Goal: Task Accomplishment & Management: Manage account settings

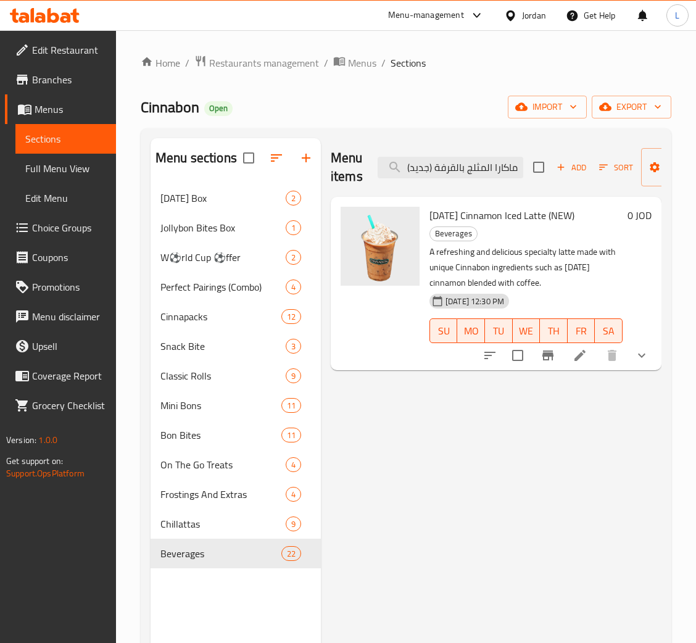
click at [61, 11] on icon at bounding box center [45, 15] width 70 height 15
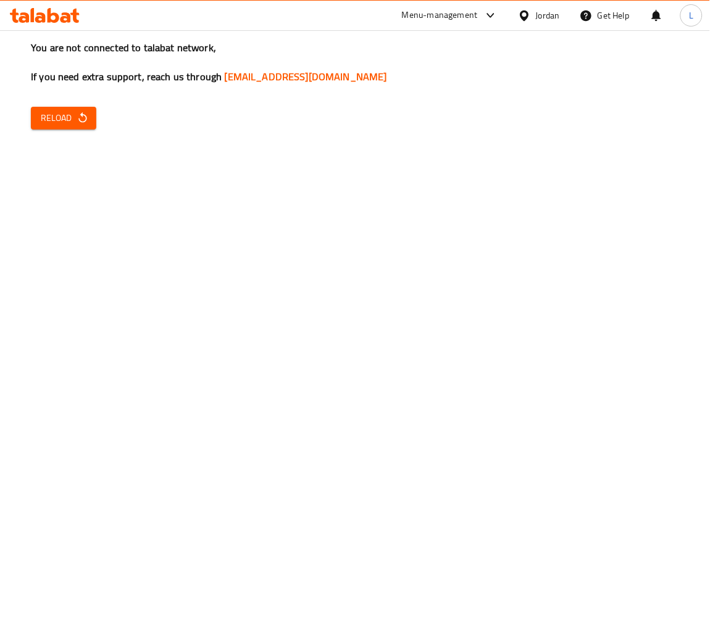
click at [42, 17] on icon at bounding box center [40, 17] width 10 height 10
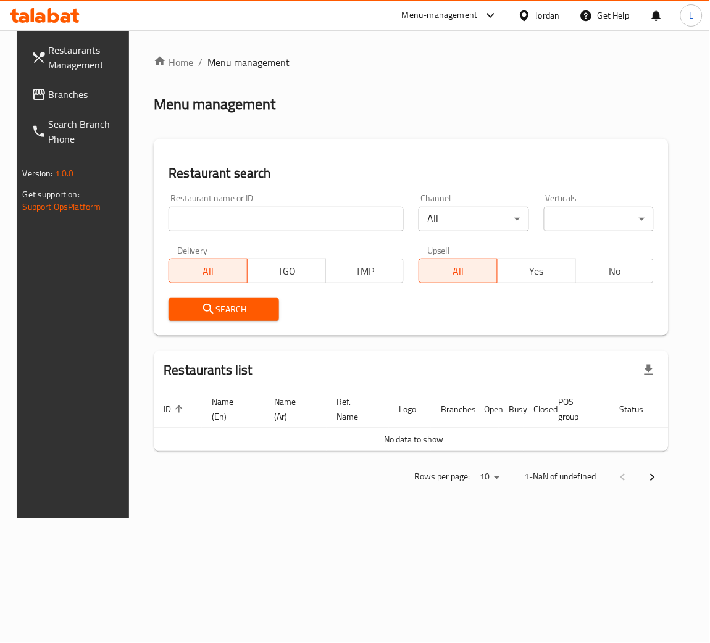
click at [285, 222] on input "search" at bounding box center [286, 219] width 235 height 25
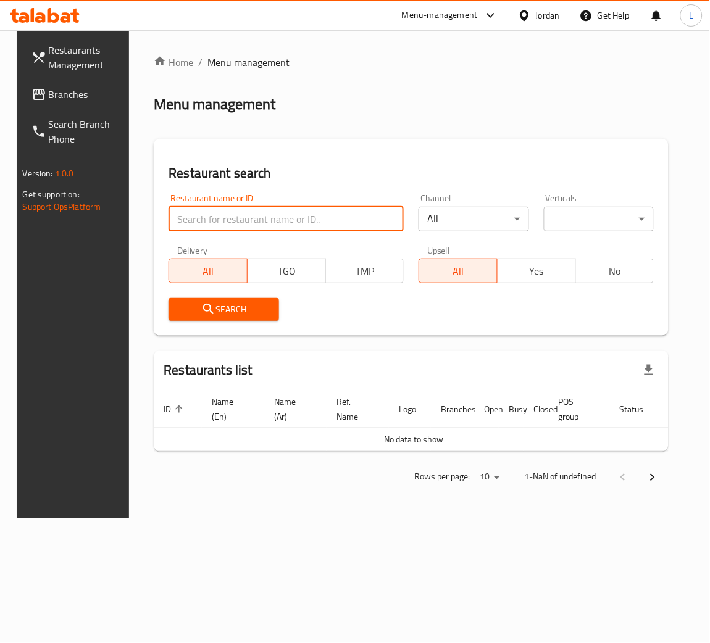
click at [22, 91] on link "Branches" at bounding box center [79, 95] width 114 height 30
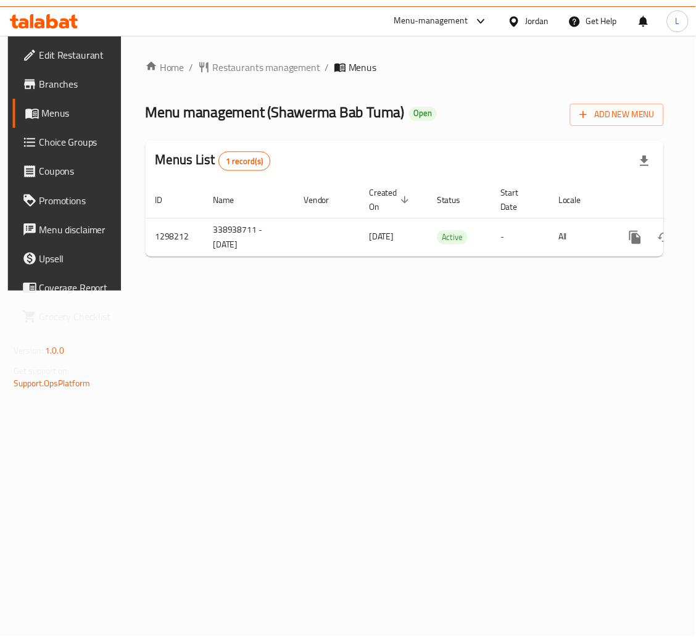
scroll to position [0, 70]
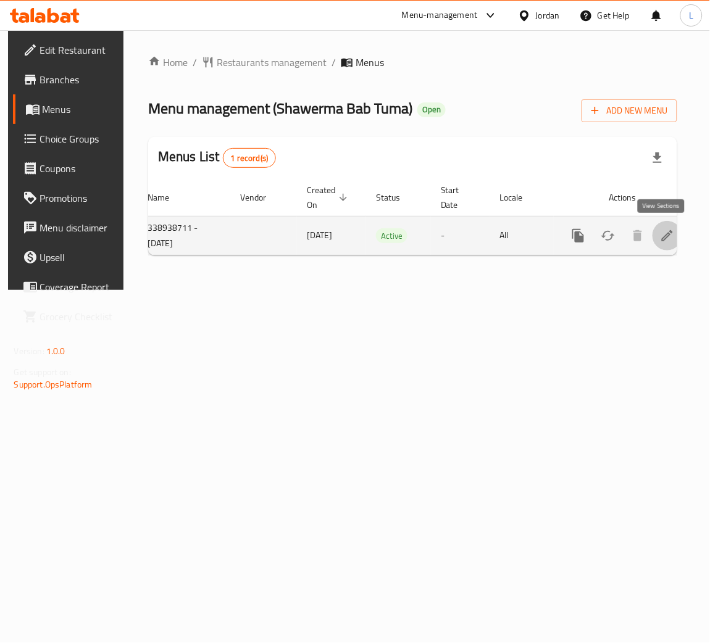
click at [670, 240] on link "enhanced table" at bounding box center [668, 236] width 30 height 30
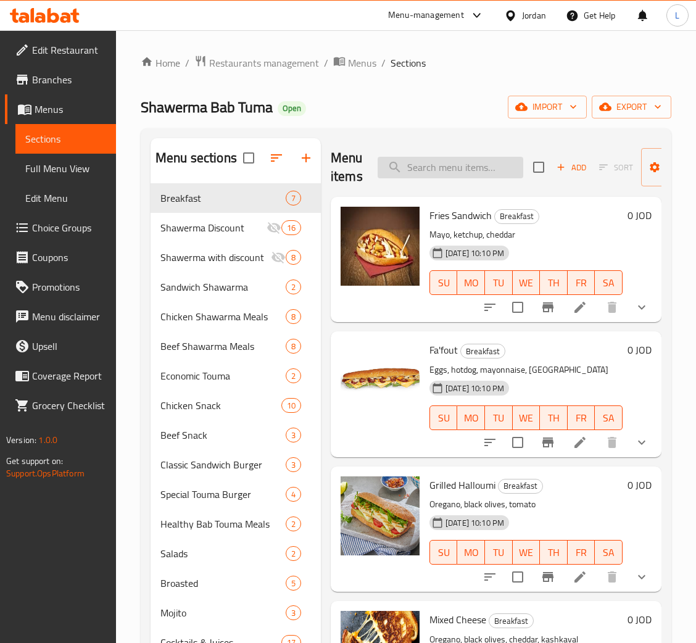
click at [419, 161] on input "search" at bounding box center [451, 168] width 146 height 22
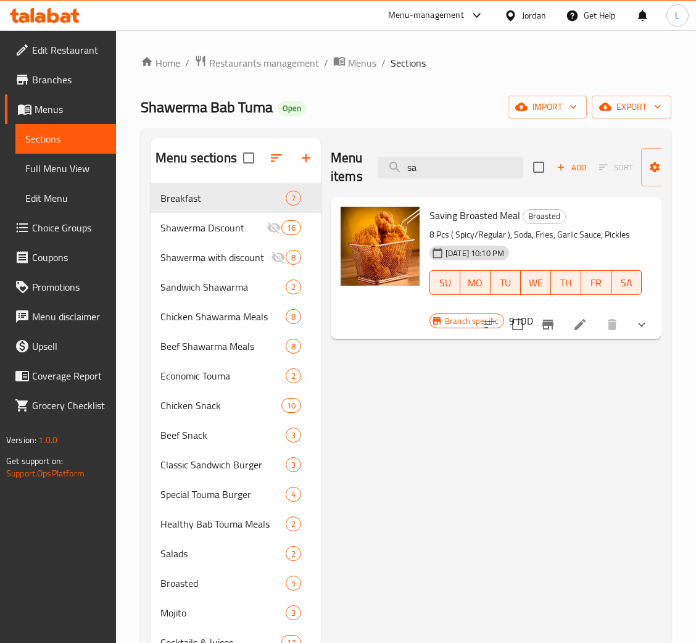
type input "s"
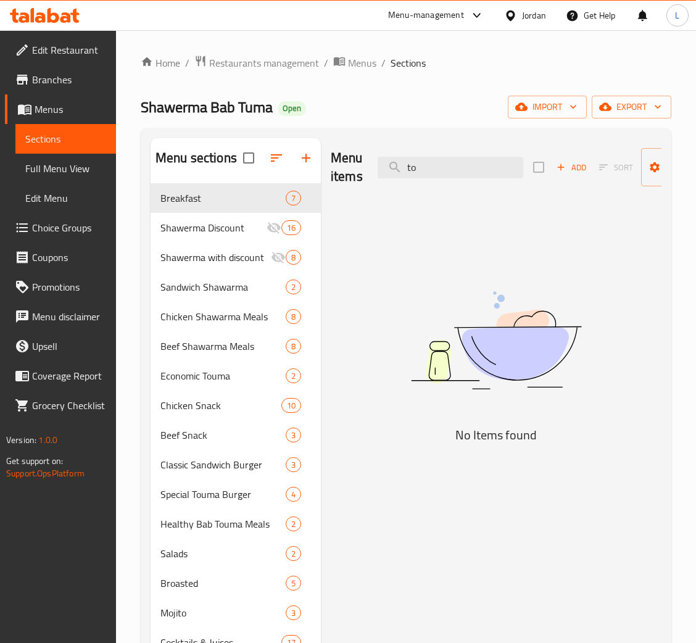
type input "t"
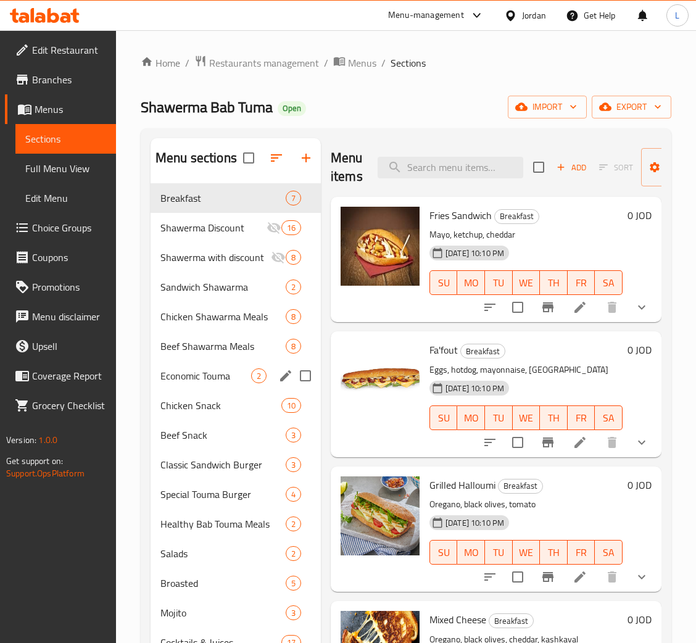
click at [217, 388] on div "Economic Touma 2" at bounding box center [236, 376] width 170 height 30
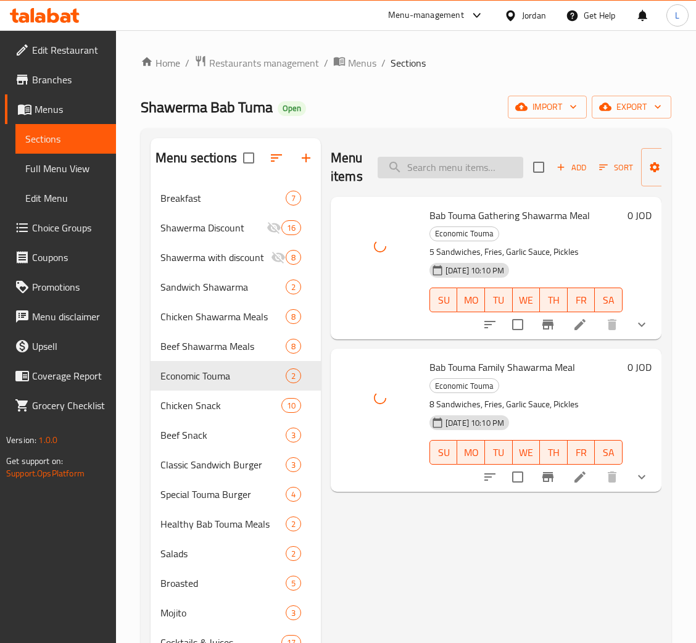
click at [469, 172] on input "search" at bounding box center [451, 168] width 146 height 22
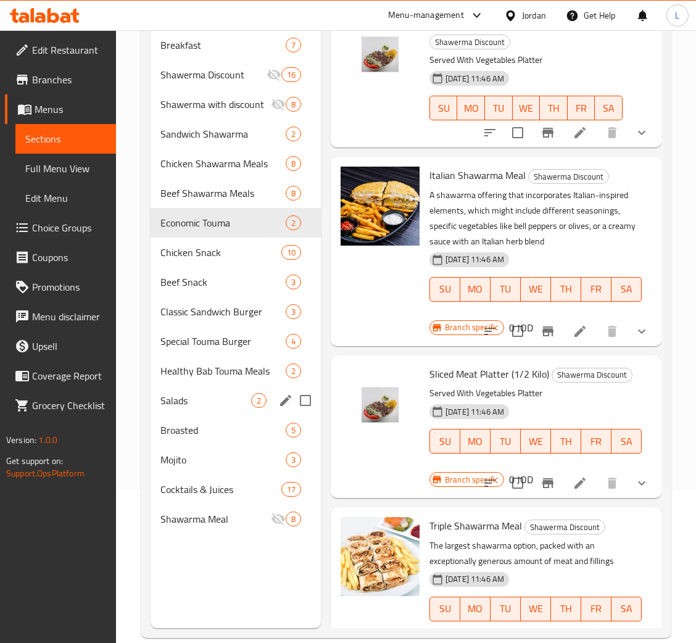
scroll to position [174, 0]
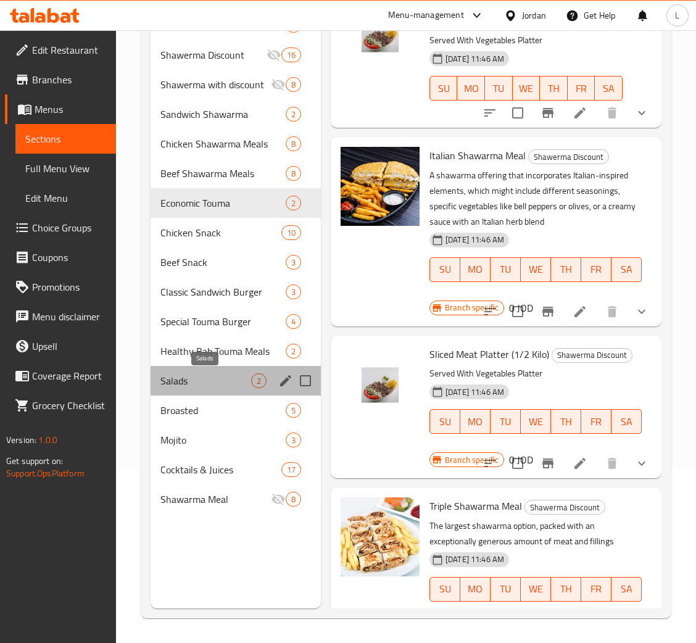
click at [224, 378] on span "Salads" at bounding box center [206, 381] width 91 height 15
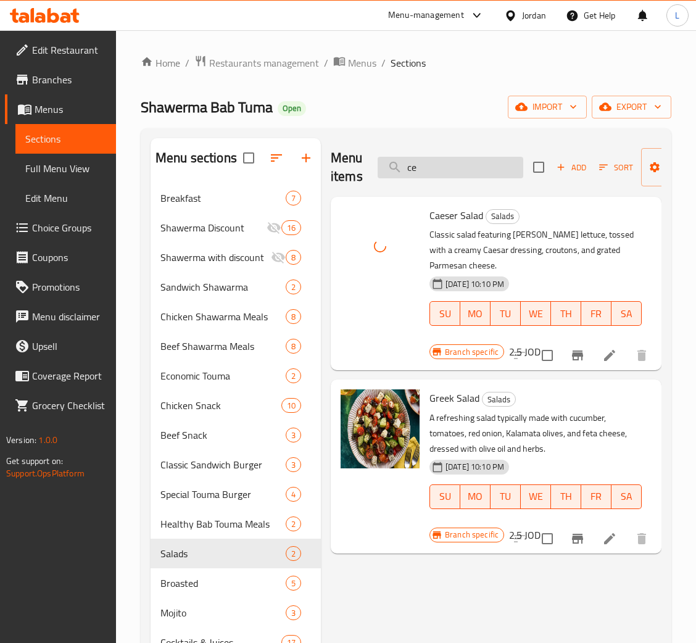
click at [447, 169] on input "ce" at bounding box center [451, 168] width 146 height 22
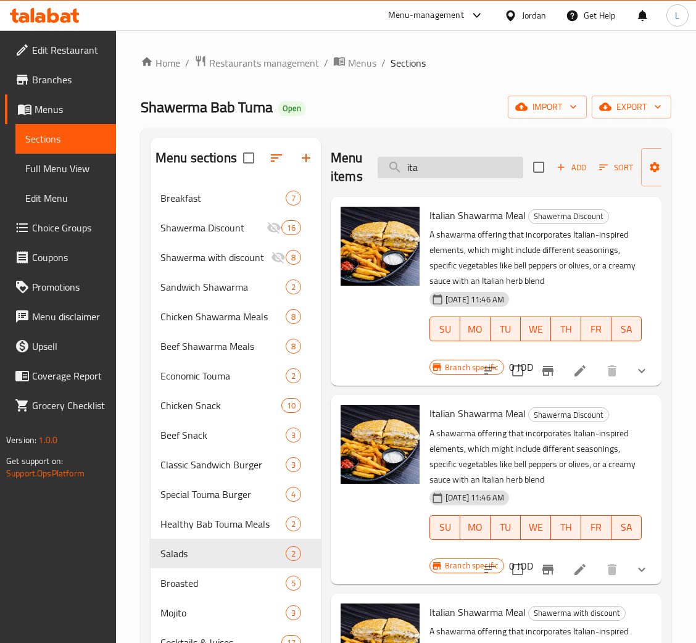
click at [483, 176] on input "ita" at bounding box center [451, 168] width 146 height 22
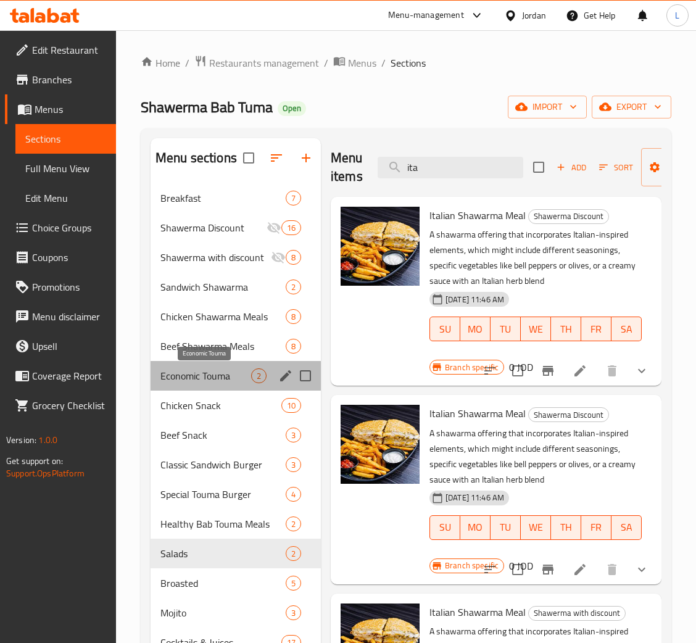
click at [223, 370] on span "Economic Touma" at bounding box center [206, 376] width 91 height 15
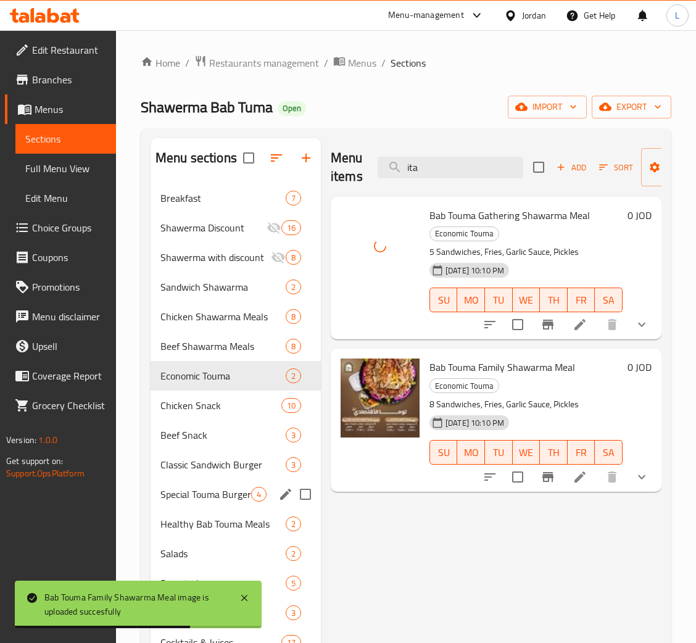
scroll to position [93, 0]
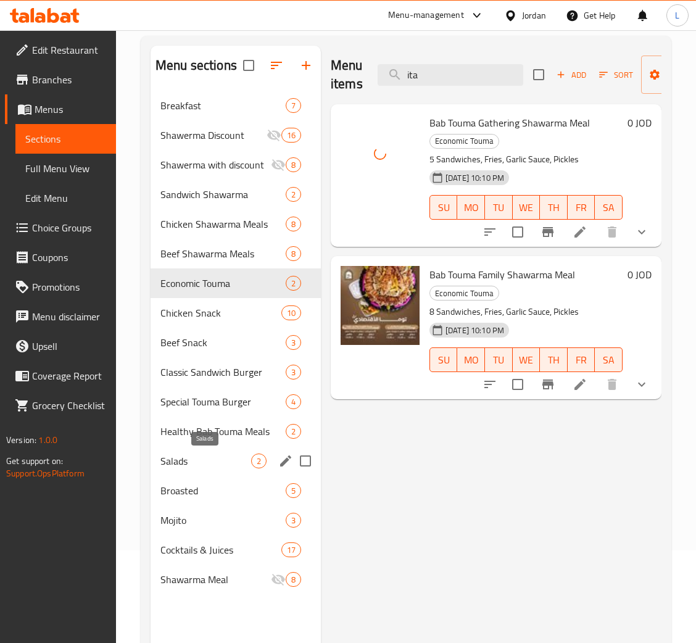
click at [211, 462] on span "Salads" at bounding box center [206, 461] width 91 height 15
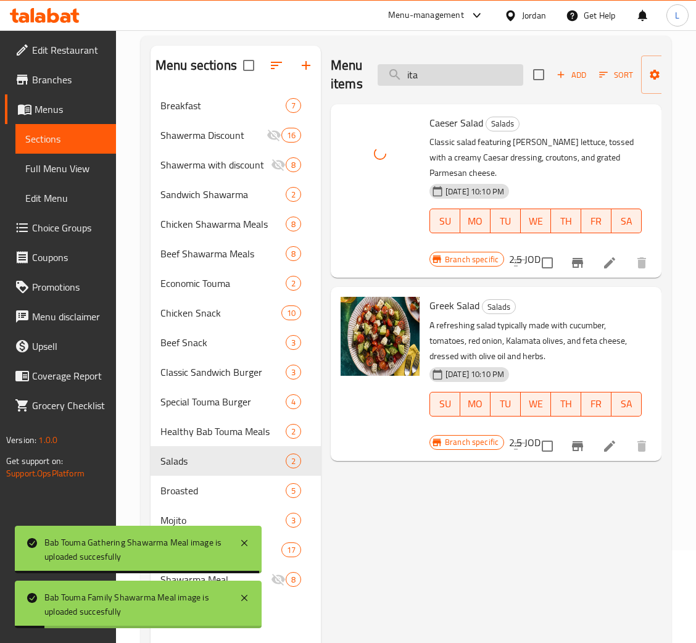
click at [443, 69] on input "ita" at bounding box center [451, 75] width 146 height 22
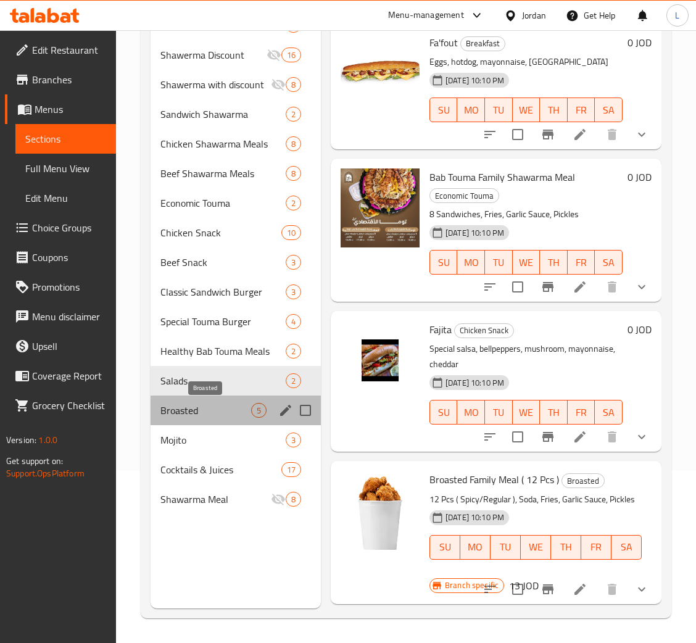
click at [197, 412] on span "Broasted" at bounding box center [206, 410] width 91 height 15
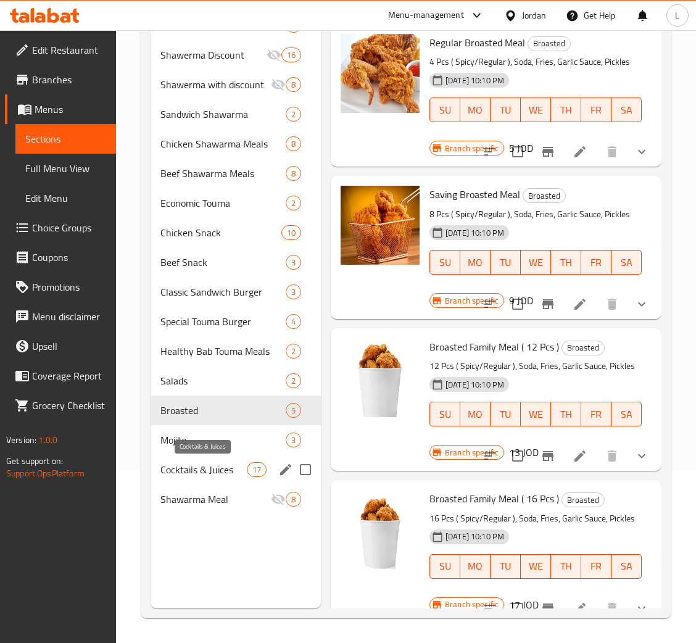
click at [221, 470] on span "Cocktails & Juices" at bounding box center [204, 469] width 86 height 15
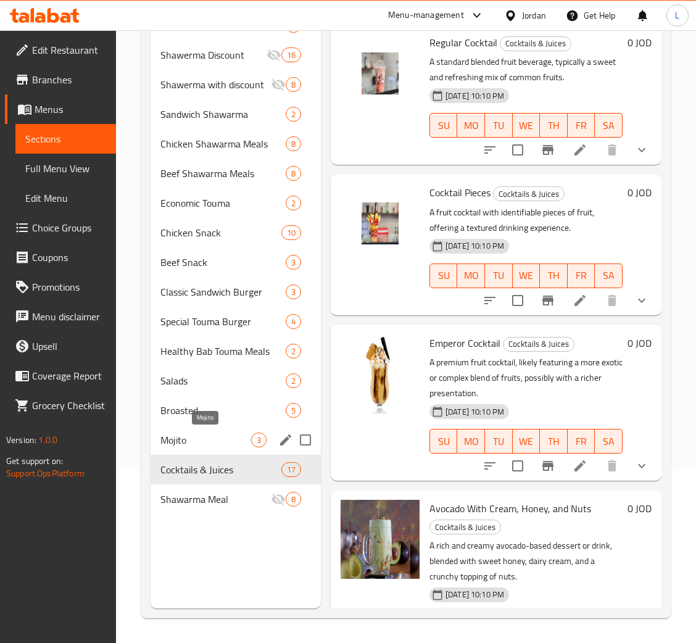
click at [217, 436] on span "Mojito" at bounding box center [206, 440] width 91 height 15
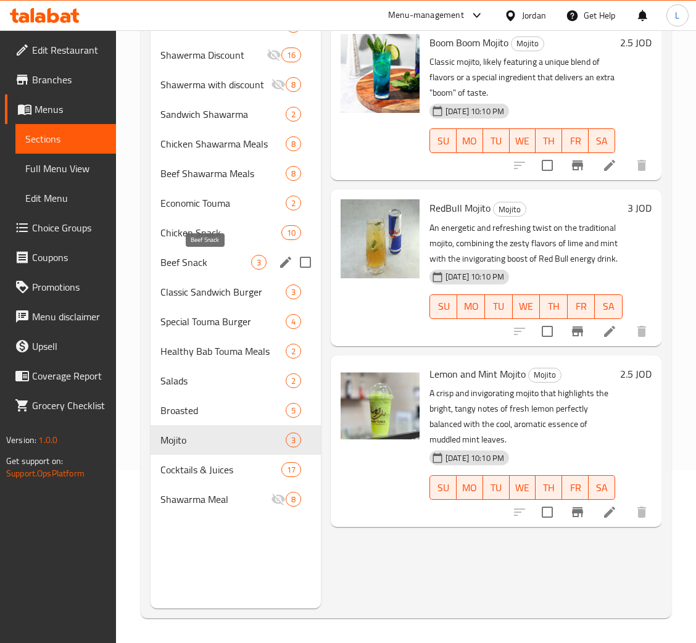
click at [240, 259] on span "Beef Snack" at bounding box center [206, 262] width 91 height 15
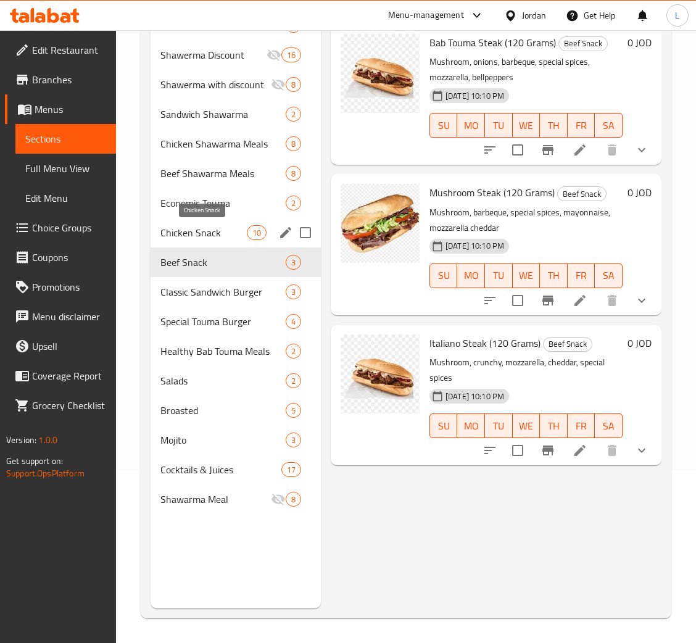
click at [232, 237] on span "Chicken Snack" at bounding box center [204, 232] width 86 height 15
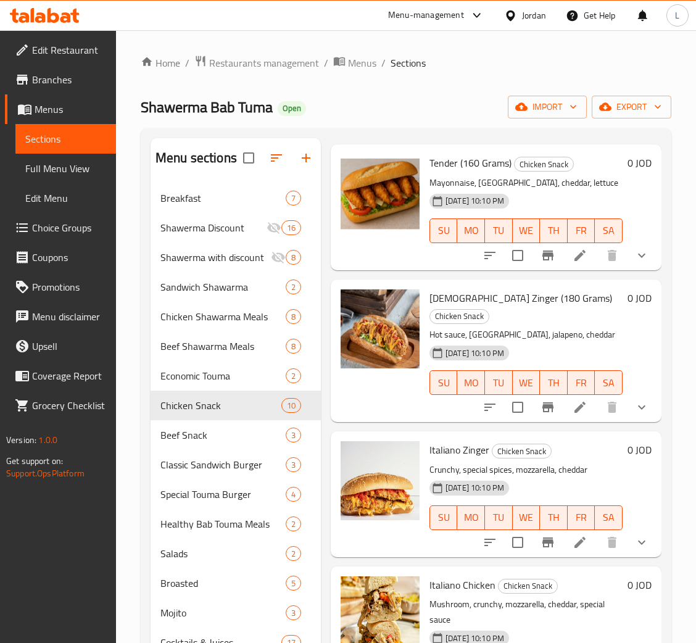
scroll to position [831, 0]
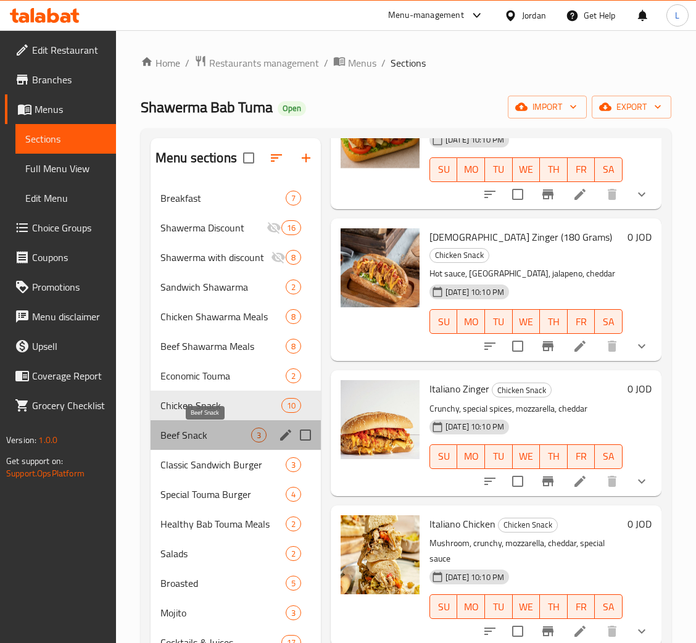
click at [199, 433] on span "Beef Snack" at bounding box center [206, 435] width 91 height 15
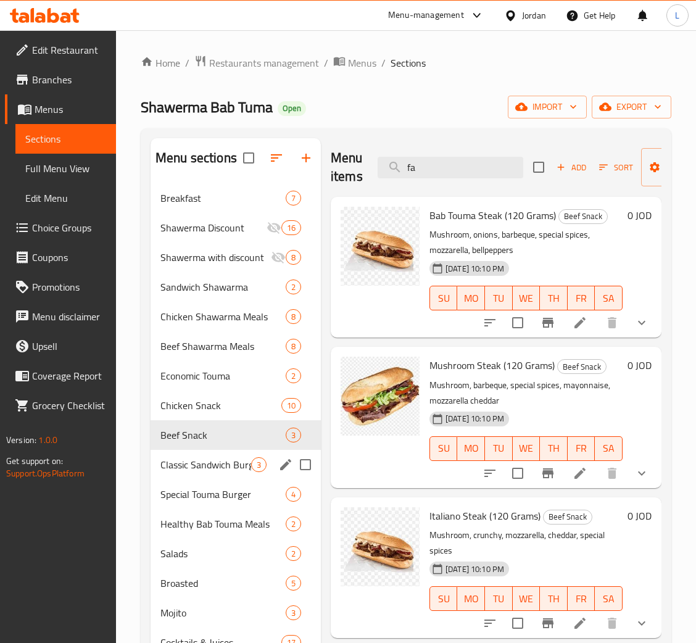
click at [203, 456] on div "Classic Sandwich Burger 3" at bounding box center [236, 465] width 170 height 30
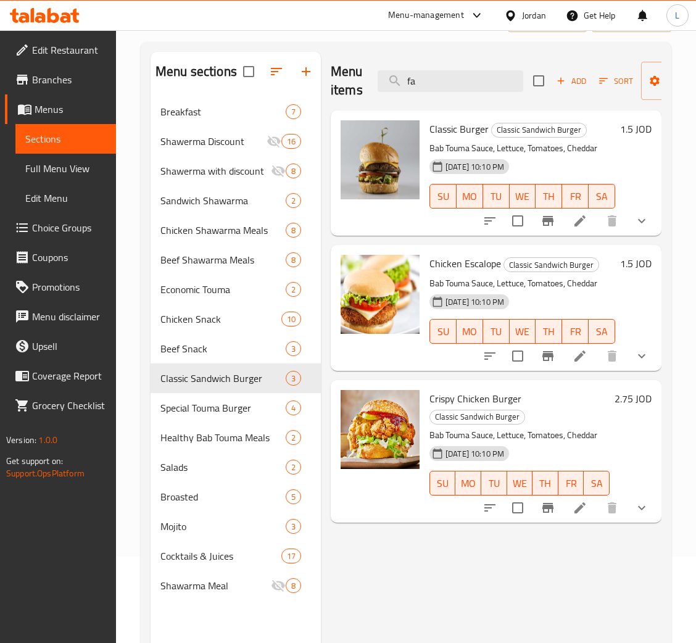
scroll to position [174, 0]
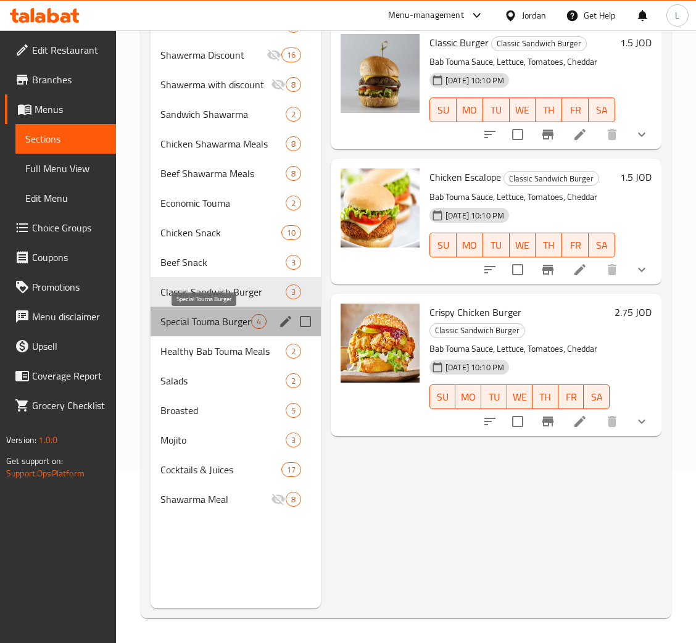
click at [213, 327] on span "Special Touma Burger" at bounding box center [206, 321] width 91 height 15
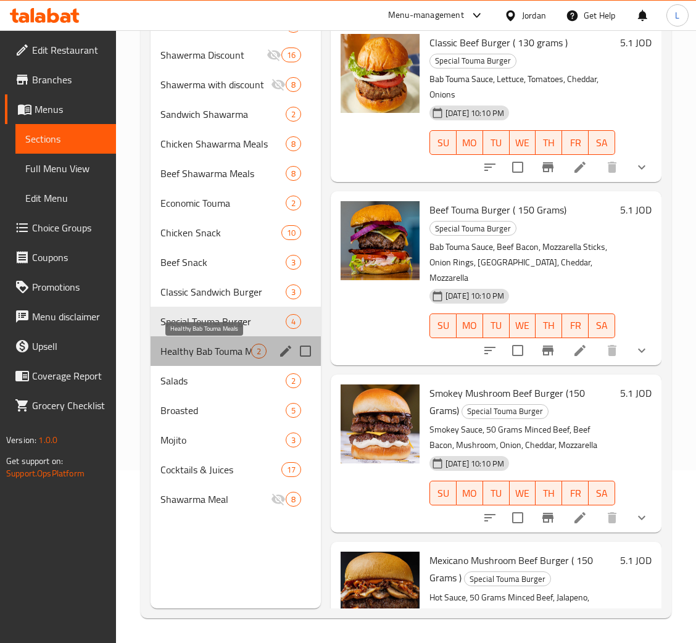
click at [199, 357] on span "Healthy Bab Touma Meals" at bounding box center [206, 351] width 91 height 15
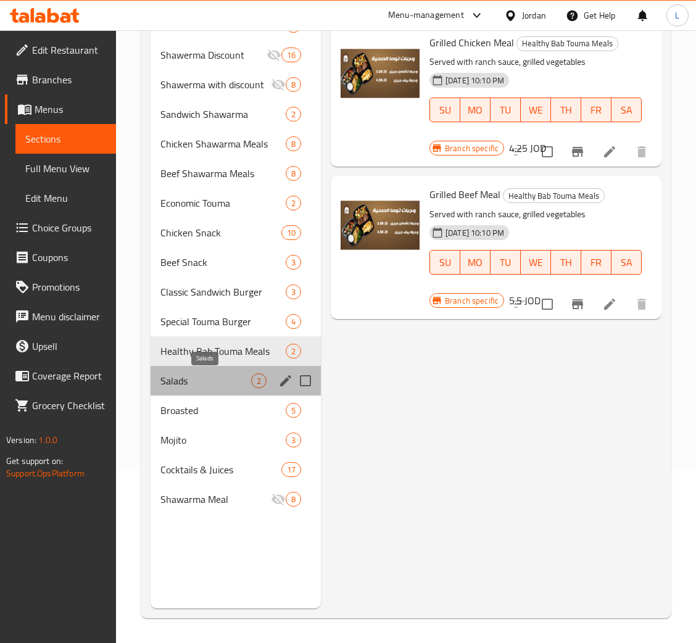
click at [207, 378] on span "Salads" at bounding box center [206, 381] width 91 height 15
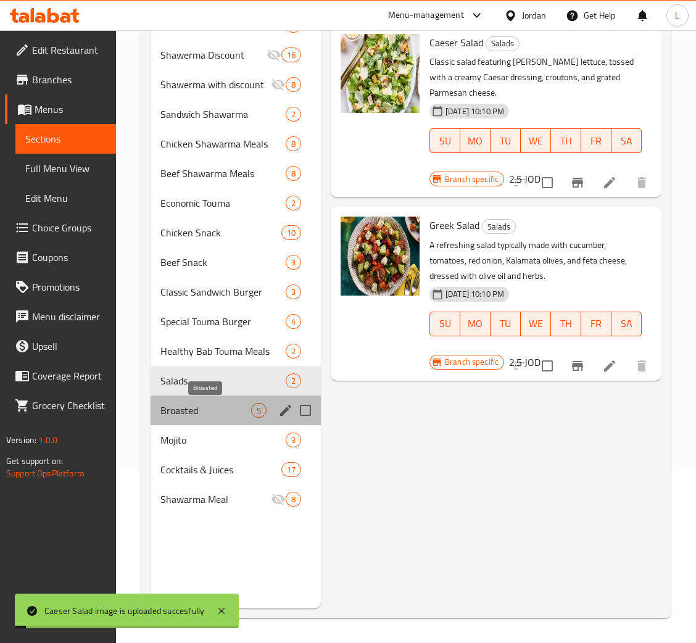
click at [213, 409] on span "Broasted" at bounding box center [206, 410] width 91 height 15
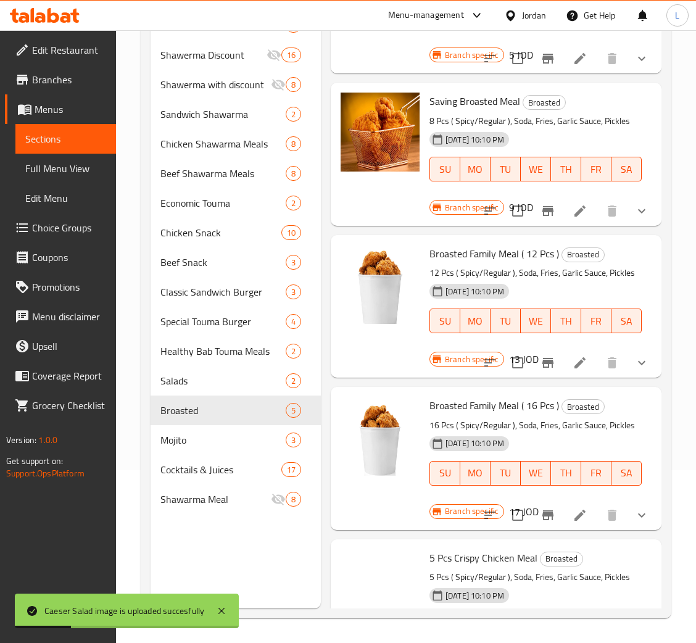
scroll to position [257, 0]
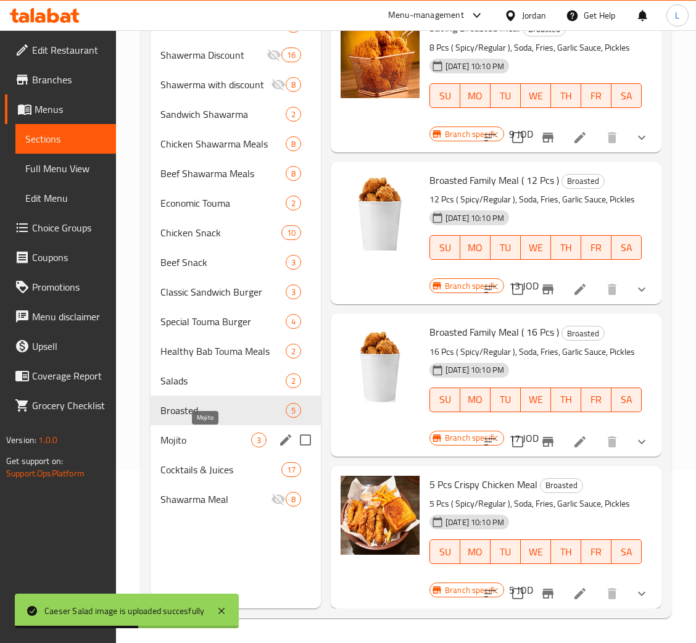
click at [236, 438] on span "Mojito" at bounding box center [206, 440] width 91 height 15
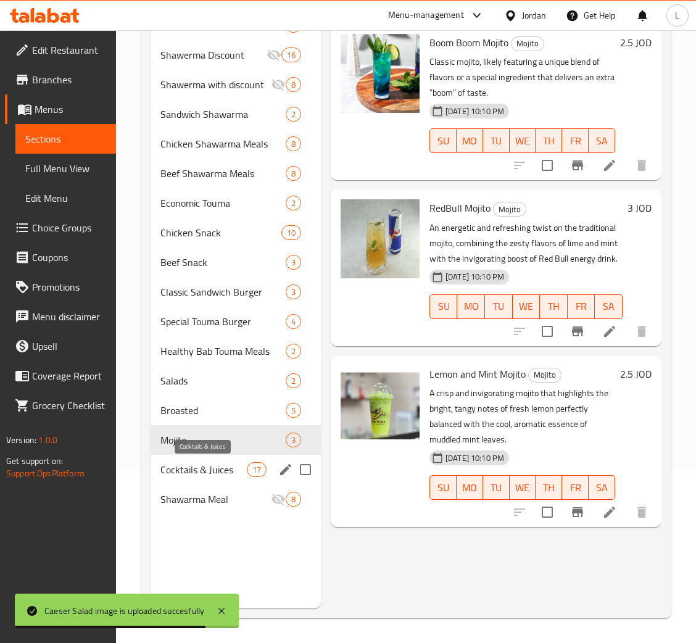
click at [213, 474] on span "Cocktails & Juices" at bounding box center [204, 469] width 86 height 15
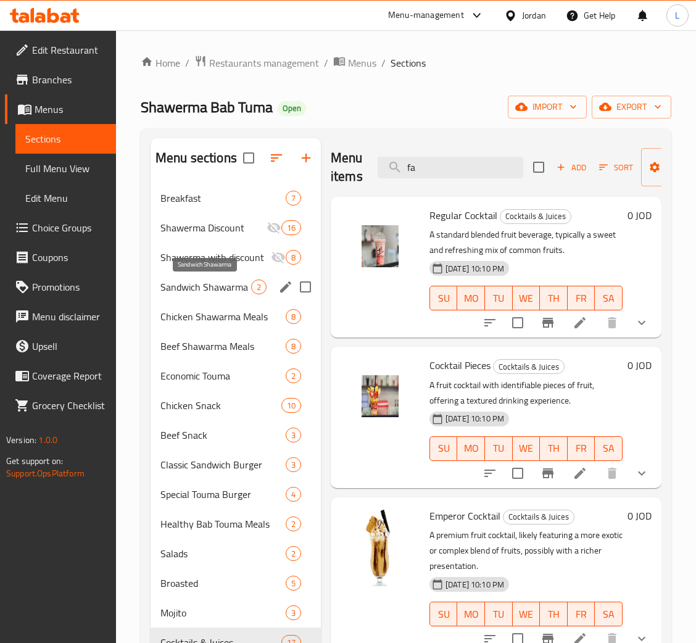
click at [212, 291] on span "Sandwich Shawarma" at bounding box center [206, 287] width 91 height 15
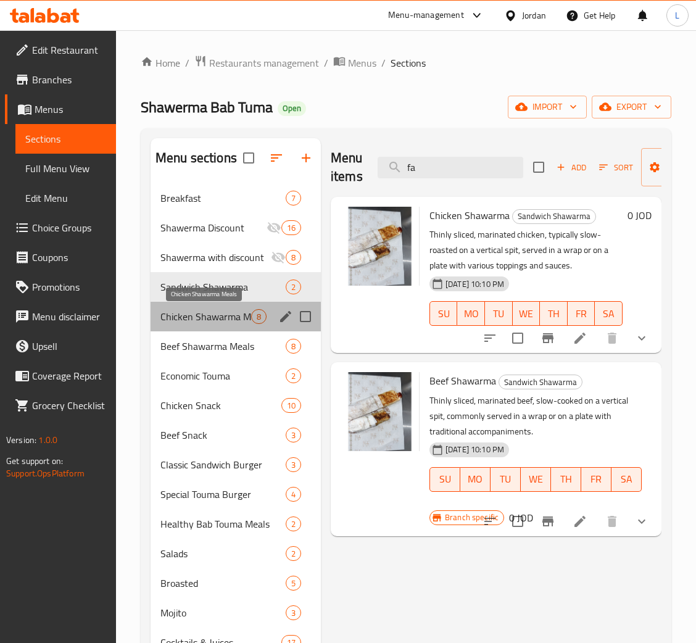
click at [216, 320] on span "Chicken Shawarma Meals" at bounding box center [206, 316] width 91 height 15
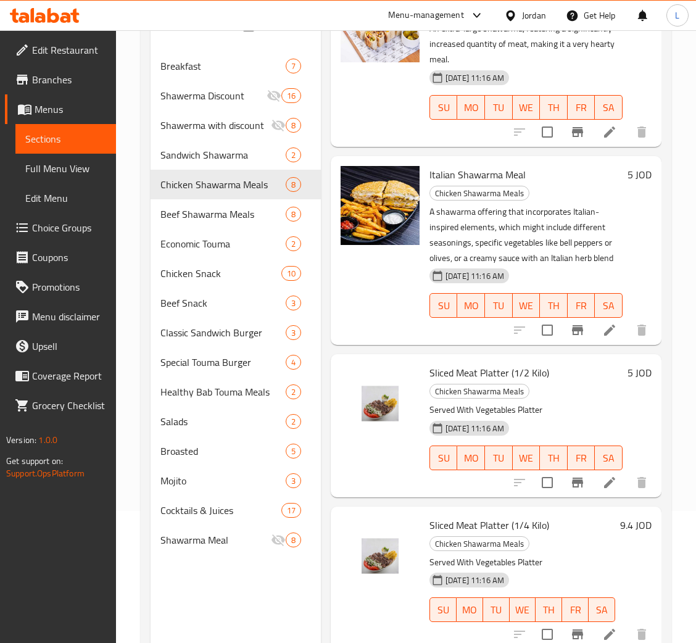
scroll to position [174, 0]
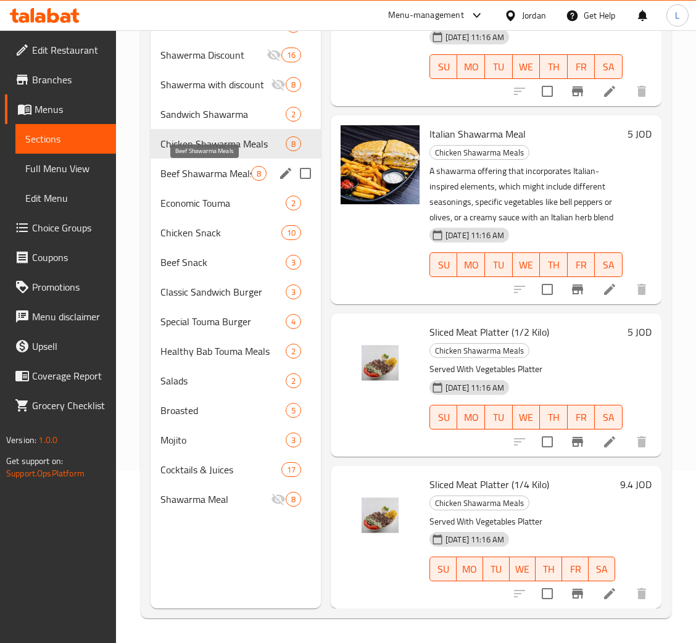
click at [217, 166] on span "Beef Shawarma Meals" at bounding box center [206, 173] width 91 height 15
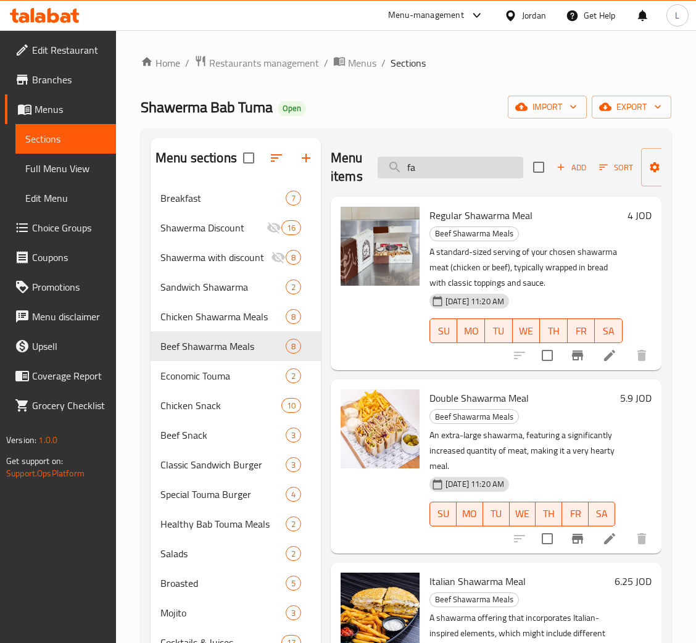
click at [456, 170] on input "fa" at bounding box center [451, 168] width 146 height 22
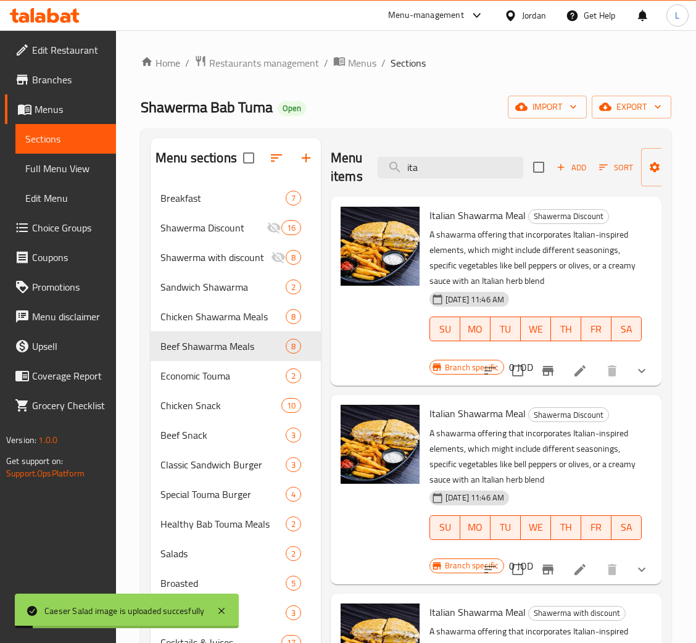
type input "ita"
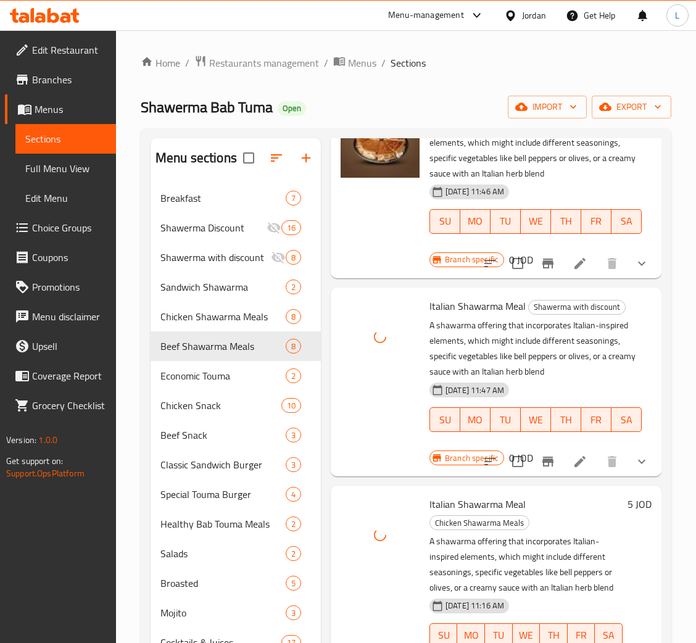
scroll to position [277, 0]
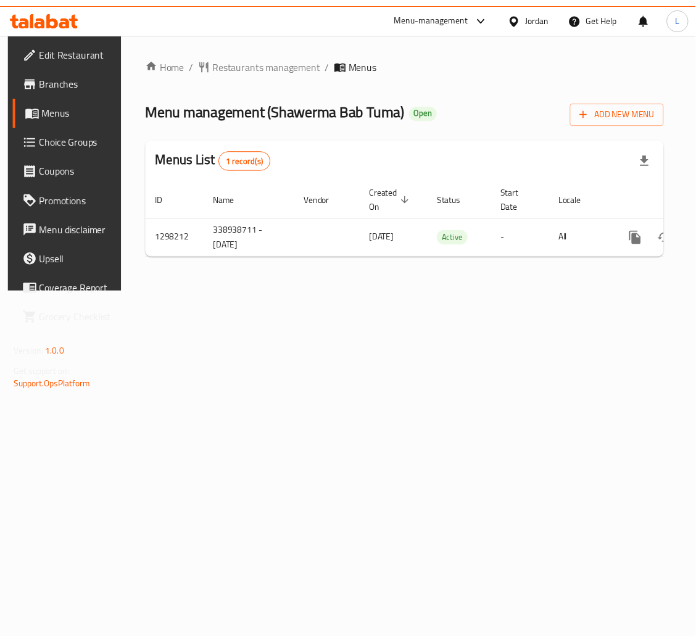
scroll to position [0, 70]
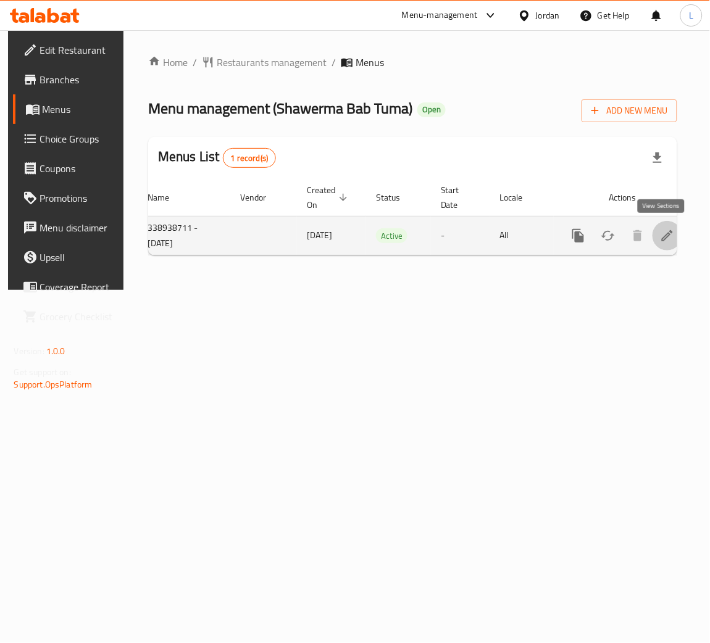
click at [660, 236] on icon "enhanced table" at bounding box center [667, 235] width 15 height 15
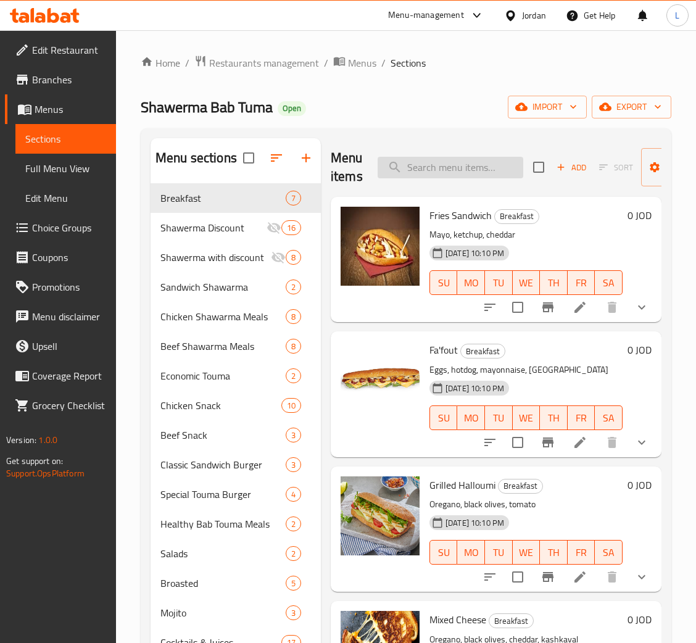
drag, startPoint x: 492, startPoint y: 174, endPoint x: 503, endPoint y: 165, distance: 14.1
click at [501, 168] on input "search" at bounding box center [451, 168] width 146 height 22
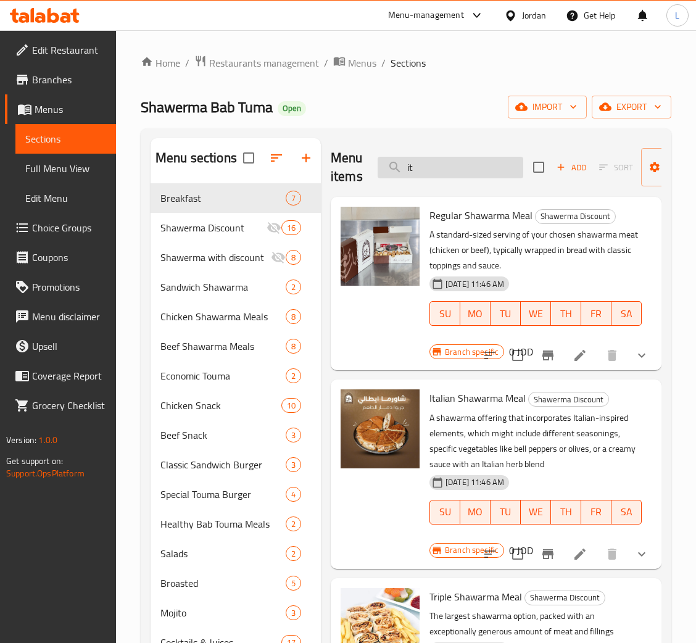
click at [490, 170] on input "it" at bounding box center [451, 168] width 146 height 22
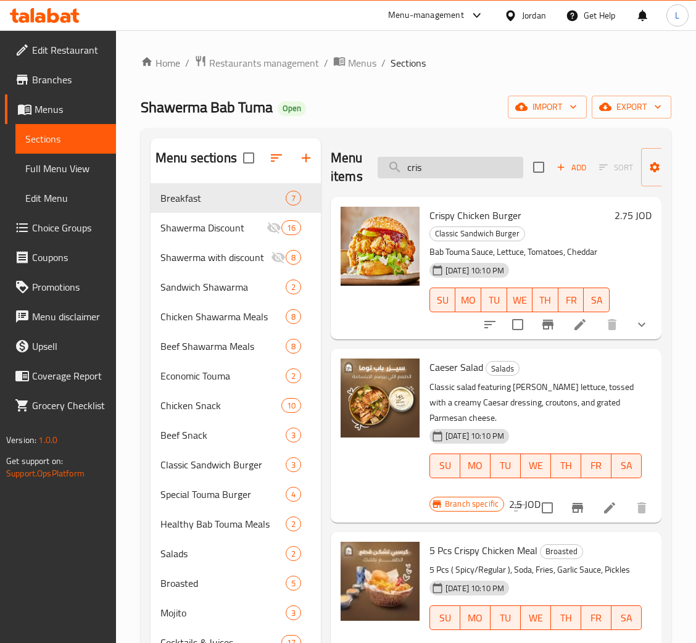
click at [475, 165] on input "cris" at bounding box center [451, 168] width 146 height 22
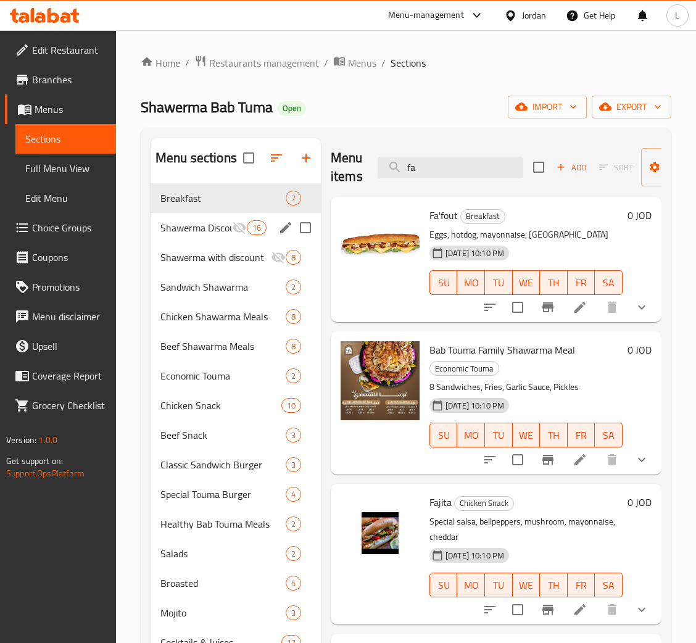
click at [206, 236] on div "Shawerma Discount 16" at bounding box center [236, 228] width 170 height 30
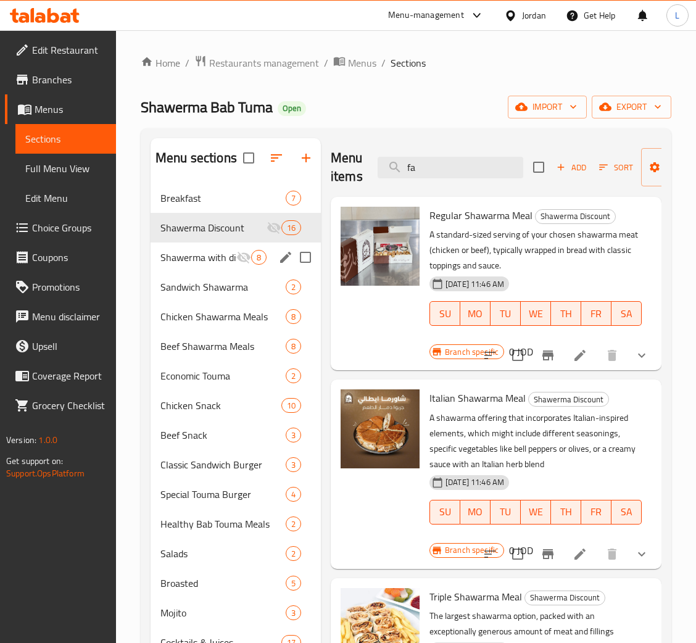
click at [204, 249] on div "Shawerma with discount 8" at bounding box center [236, 258] width 170 height 30
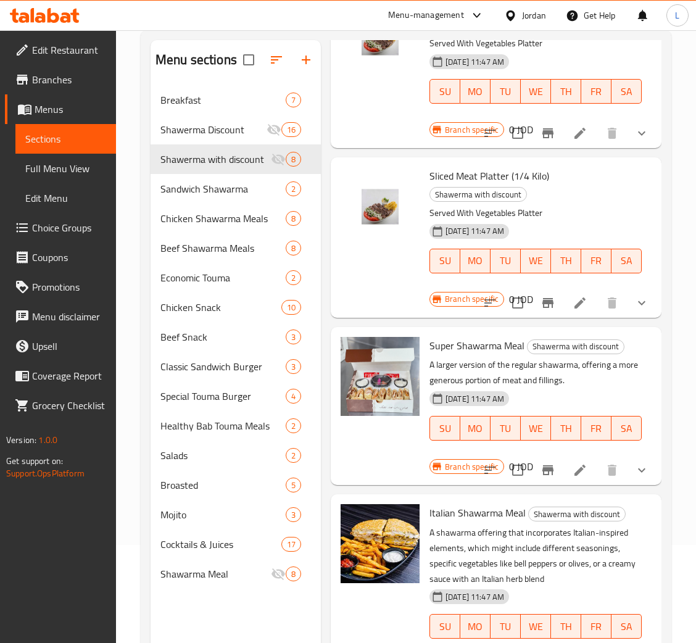
scroll to position [174, 0]
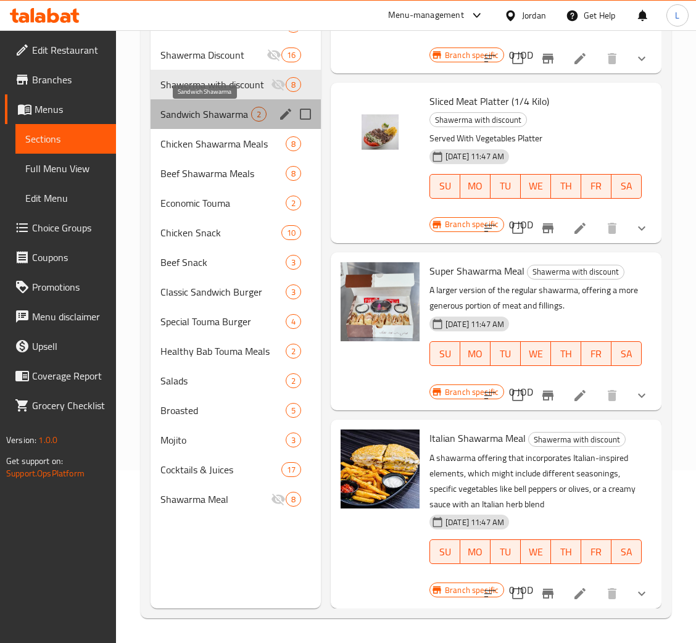
click at [208, 116] on span "Sandwich Shawarma" at bounding box center [206, 114] width 91 height 15
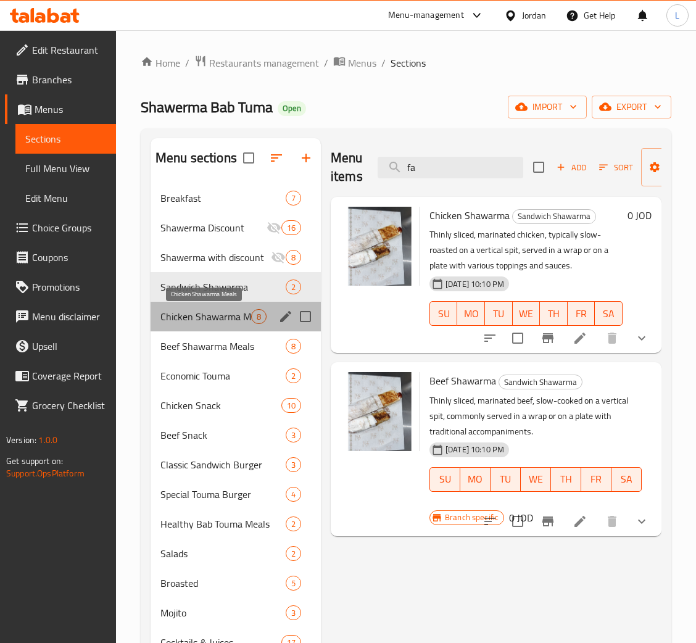
drag, startPoint x: 212, startPoint y: 324, endPoint x: 214, endPoint y: 338, distance: 14.3
click at [211, 328] on div "Chicken Shawarma Meals 8" at bounding box center [236, 317] width 170 height 30
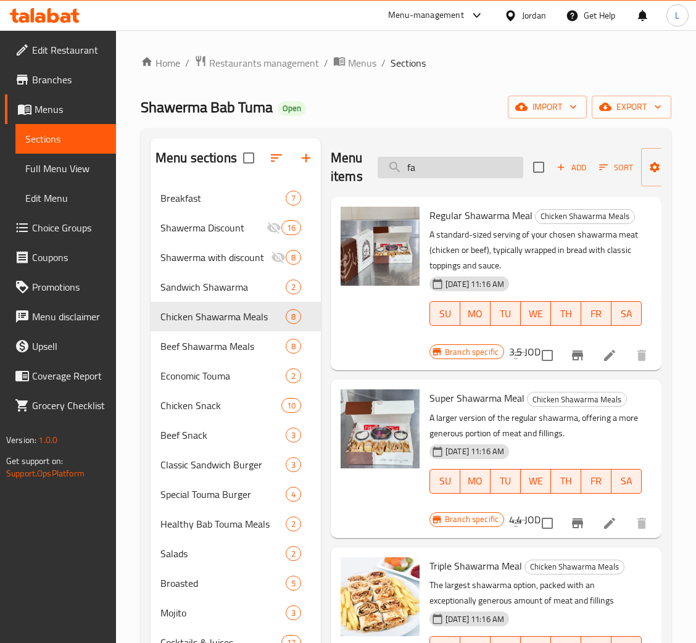
click at [447, 174] on input "fa" at bounding box center [451, 168] width 146 height 22
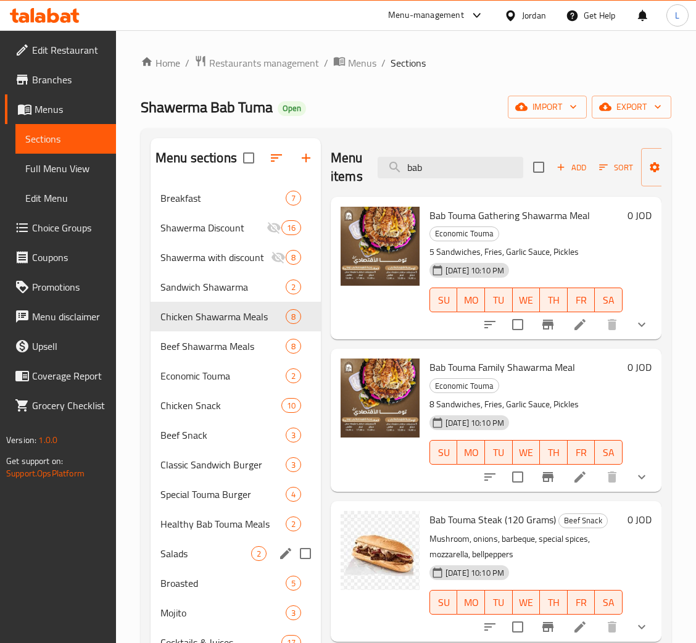
type input "bab"
click at [217, 548] on span "Salads" at bounding box center [206, 553] width 91 height 15
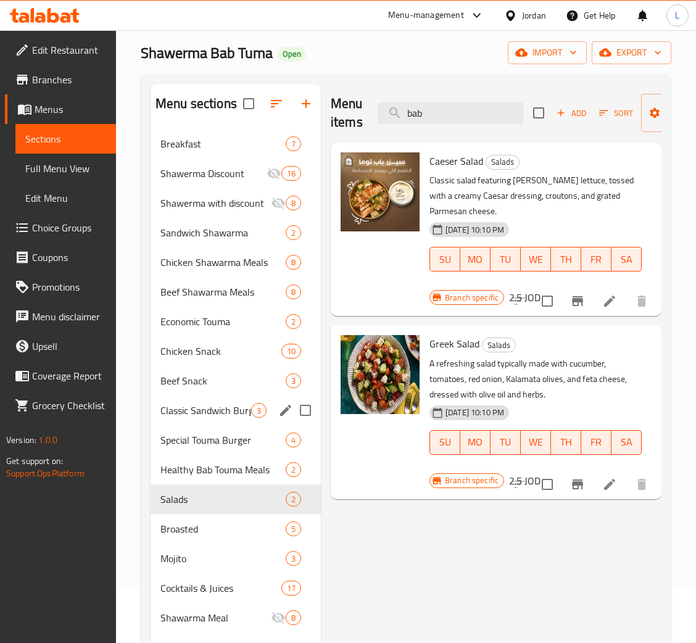
scroll to position [93, 0]
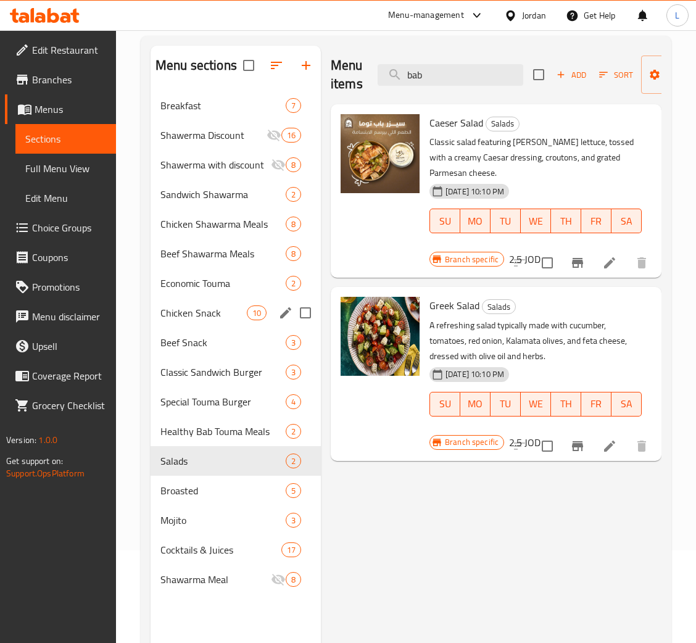
drag, startPoint x: 206, startPoint y: 317, endPoint x: 207, endPoint y: 324, distance: 6.9
click at [206, 317] on span "Chicken Snack" at bounding box center [204, 313] width 86 height 15
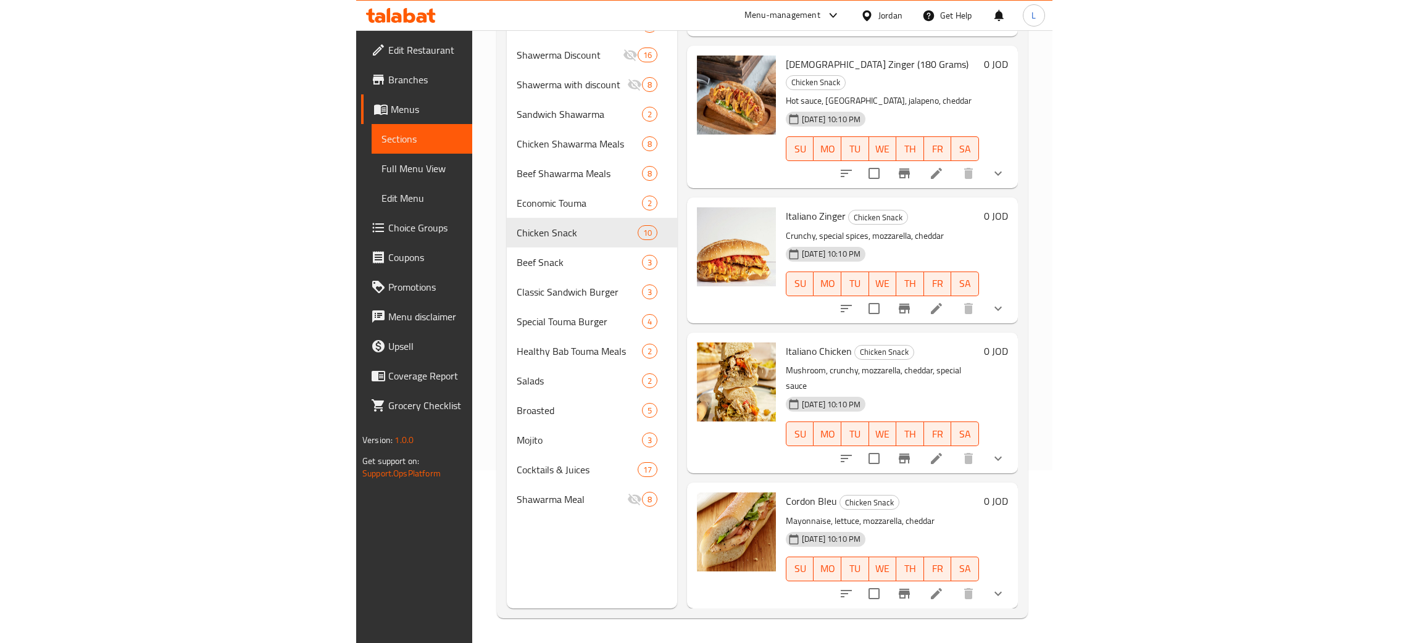
scroll to position [735, 0]
